Goal: Task Accomplishment & Management: Manage account settings

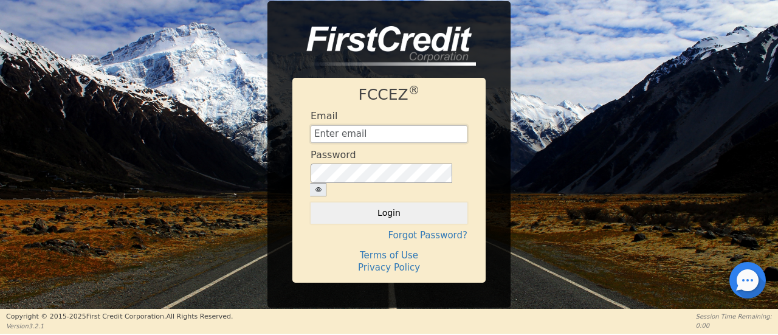
type input "[EMAIL_ADDRESS][DOMAIN_NAME]"
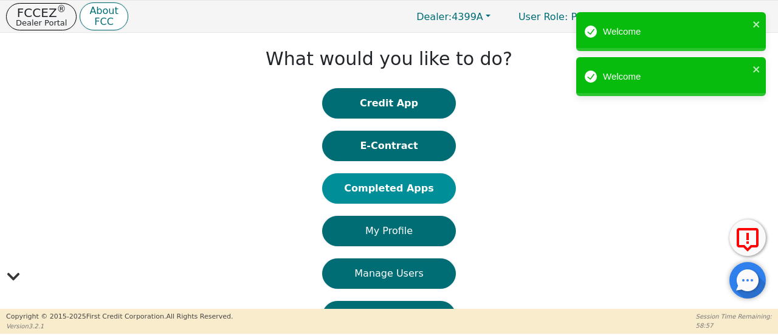
click at [384, 194] on button "Completed Apps" at bounding box center [389, 188] width 134 height 30
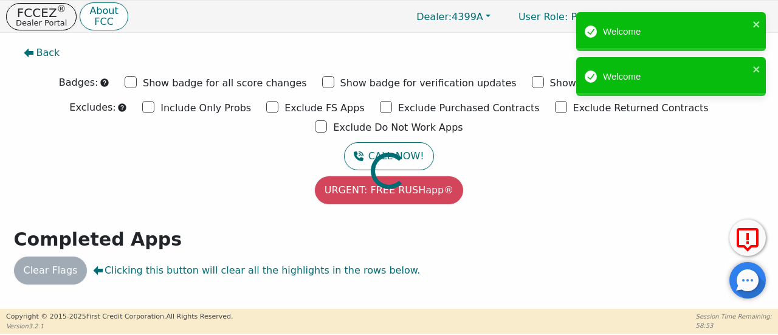
click at [309, 39] on div at bounding box center [388, 39] width 759 height 0
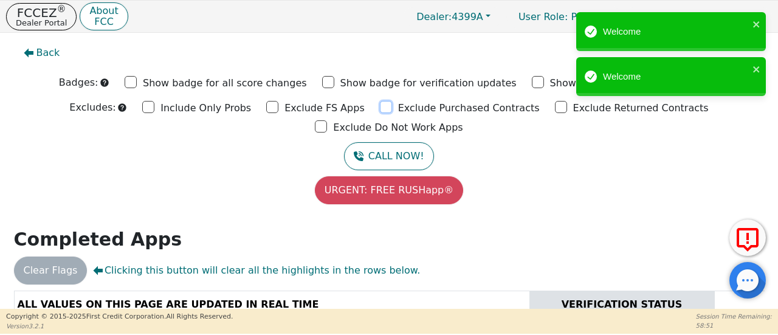
click at [380, 107] on input "Exclude Purchased Contracts" at bounding box center [386, 107] width 12 height 12
checkbox input "true"
click at [555, 106] on input "Exclude Returned Contracts" at bounding box center [561, 107] width 12 height 12
checkbox input "true"
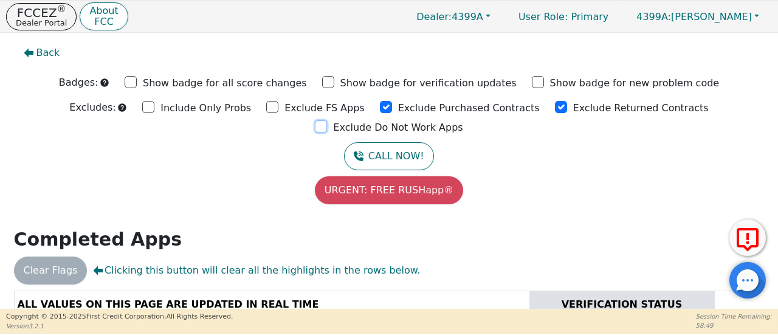
click at [327, 120] on input "Exclude Do Not Work Apps" at bounding box center [321, 126] width 12 height 12
checkbox input "true"
click at [266, 106] on input "Exclude FS Apps" at bounding box center [272, 107] width 12 height 12
checkbox input "true"
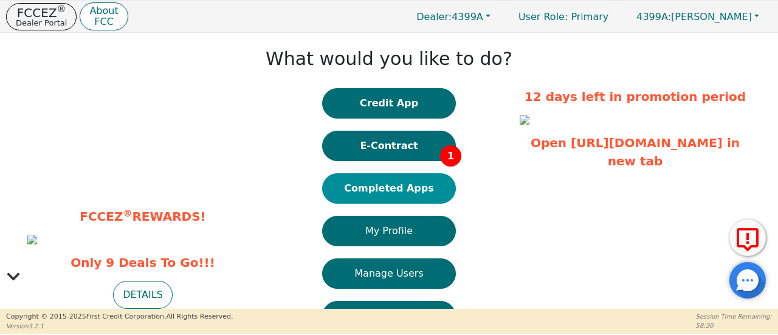
click at [396, 190] on button "Completed Apps" at bounding box center [389, 188] width 134 height 30
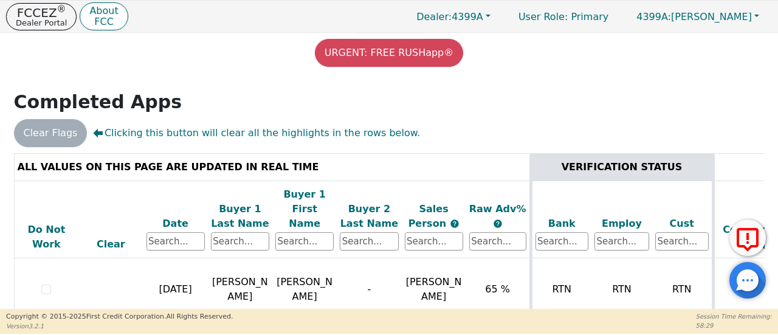
scroll to position [165, 0]
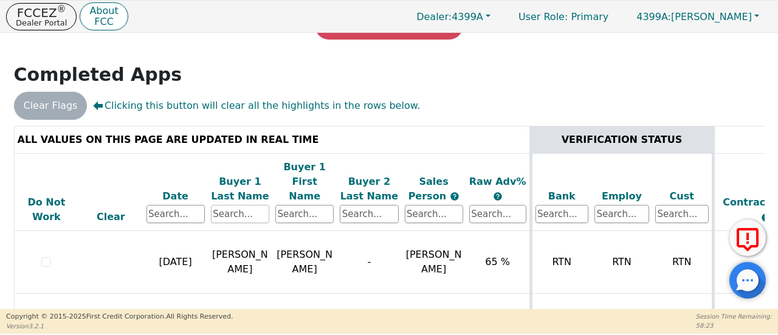
click at [244, 205] on input "text" at bounding box center [240, 214] width 58 height 18
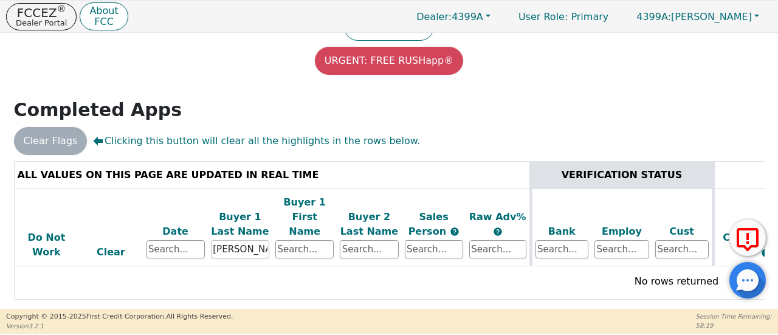
scroll to position [97, 0]
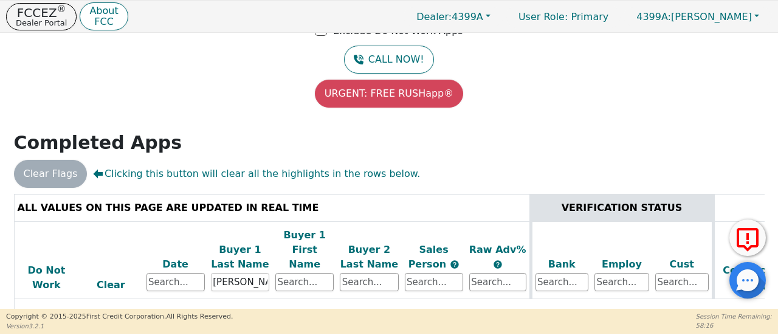
type input "[PERSON_NAME]"
click at [566, 95] on div "Back Badges: Show badge for all score changes Show badge for verification updat…" at bounding box center [389, 74] width 778 height 276
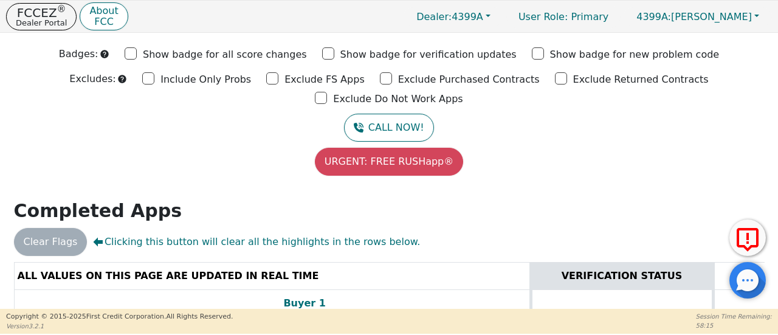
scroll to position [0, 0]
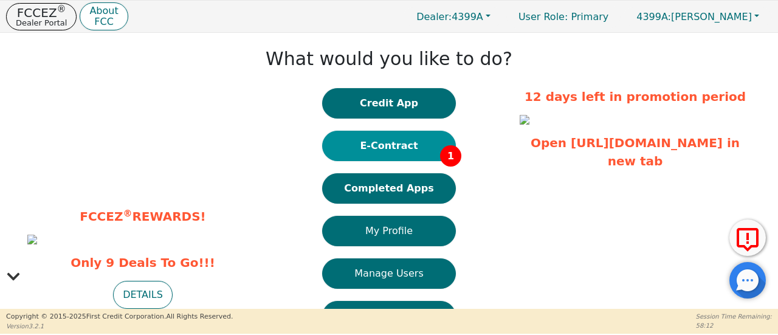
click at [416, 145] on button "E-Contract 1" at bounding box center [389, 146] width 134 height 30
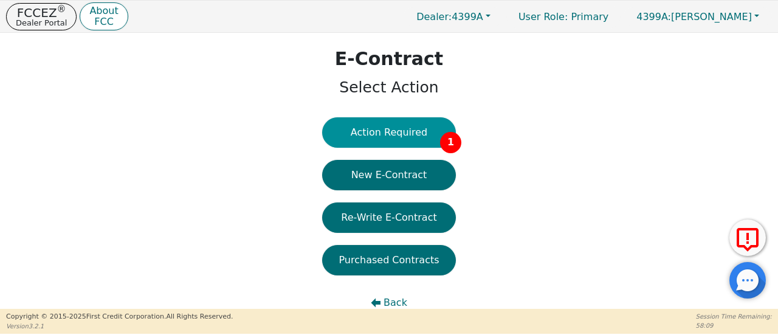
click at [415, 135] on button "Action Required 1" at bounding box center [389, 132] width 134 height 30
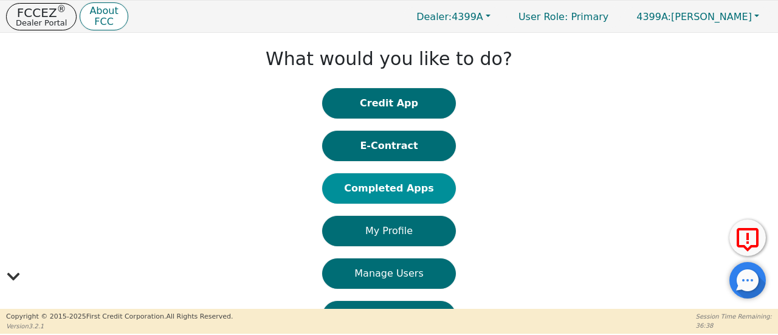
click at [416, 184] on button "Completed Apps" at bounding box center [389, 188] width 134 height 30
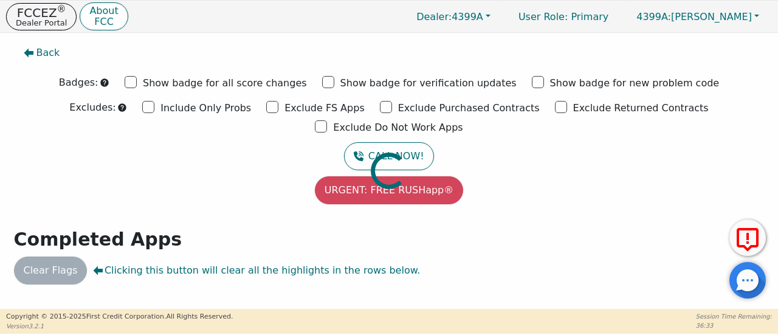
click at [203, 39] on div at bounding box center [388, 39] width 759 height 0
click at [208, 39] on div at bounding box center [388, 39] width 759 height 0
click at [380, 108] on input "Exclude Purchased Contracts" at bounding box center [386, 107] width 12 height 12
checkbox input "true"
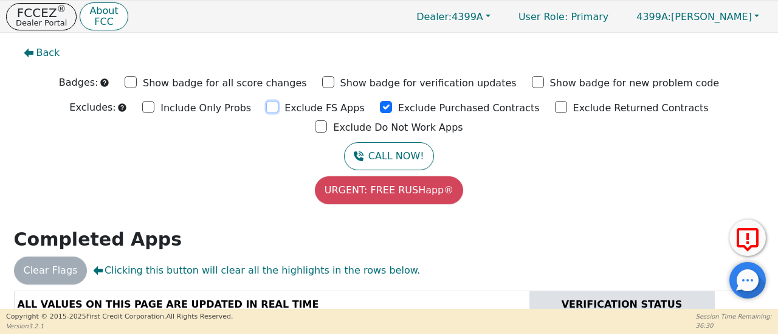
click at [266, 107] on input "Exclude FS Apps" at bounding box center [272, 107] width 12 height 12
checkbox input "true"
click at [555, 104] on input "Exclude Returned Contracts" at bounding box center [561, 107] width 12 height 12
checkbox input "true"
click at [327, 120] on input "Exclude Do Not Work Apps" at bounding box center [321, 126] width 12 height 12
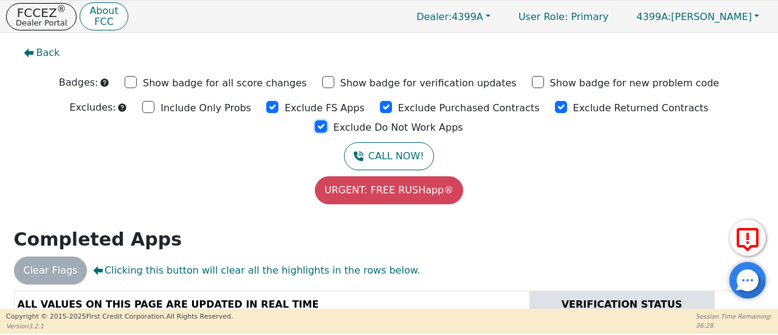
checkbox input "true"
click at [266, 106] on input "Exclude FS Apps" at bounding box center [272, 107] width 12 height 12
checkbox input "false"
drag, startPoint x: 313, startPoint y: 106, endPoint x: 496, endPoint y: 114, distance: 182.4
click at [380, 105] on input "Exclude Purchased Contracts" at bounding box center [386, 107] width 12 height 12
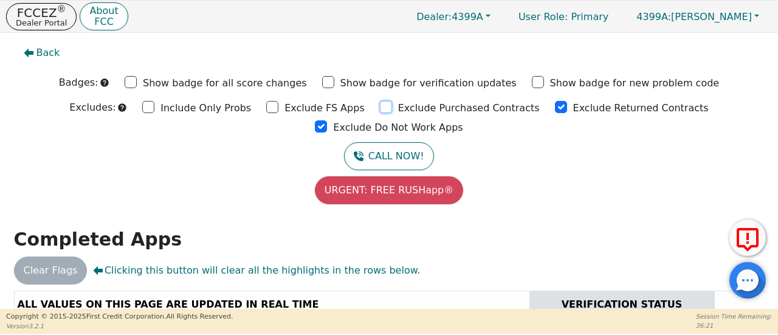
checkbox input "false"
click at [555, 105] on input "Exclude Returned Contracts" at bounding box center [561, 107] width 12 height 12
checkbox input "false"
click at [327, 120] on input "Exclude Do Not Work Apps" at bounding box center [321, 126] width 12 height 12
checkbox input "false"
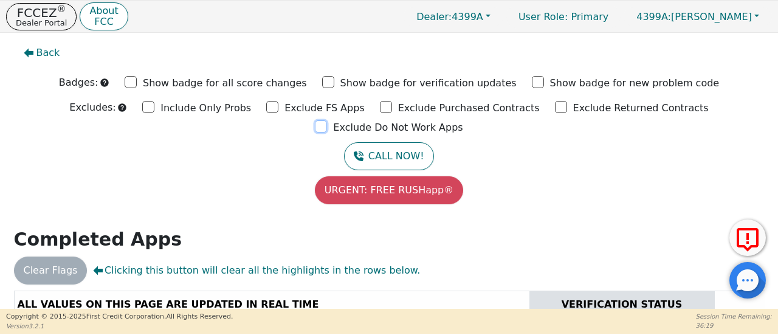
scroll to position [165, 0]
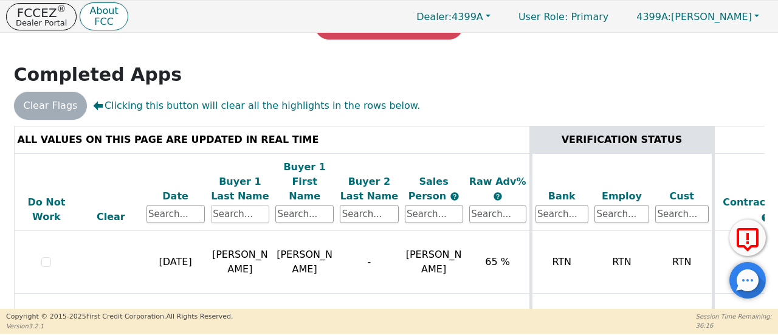
click at [237, 205] on input "text" at bounding box center [240, 214] width 58 height 18
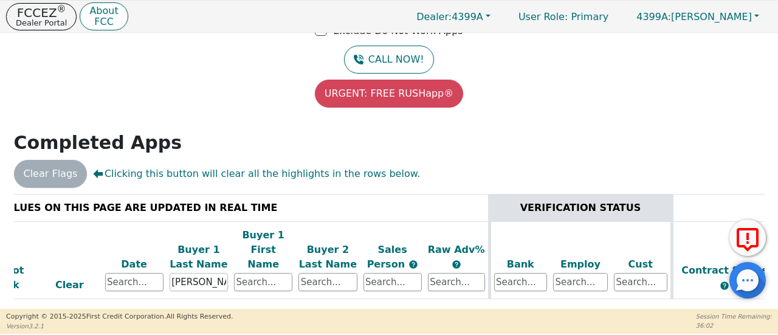
scroll to position [0, 0]
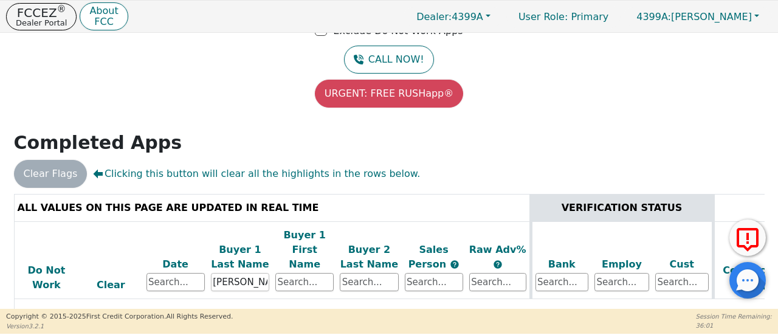
type input "[PERSON_NAME]"
click at [304, 273] on input "text" at bounding box center [304, 282] width 58 height 18
click at [301, 273] on input "text" at bounding box center [304, 282] width 58 height 18
drag, startPoint x: 243, startPoint y: 248, endPoint x: 186, endPoint y: 236, distance: 57.8
click at [185, 239] on tr "Do Not Work Clear Date Buyer 1 Last Name [PERSON_NAME] Buyer 1 First Name Buyer…" at bounding box center [676, 260] width 1324 height 78
